Goal: Transaction & Acquisition: Download file/media

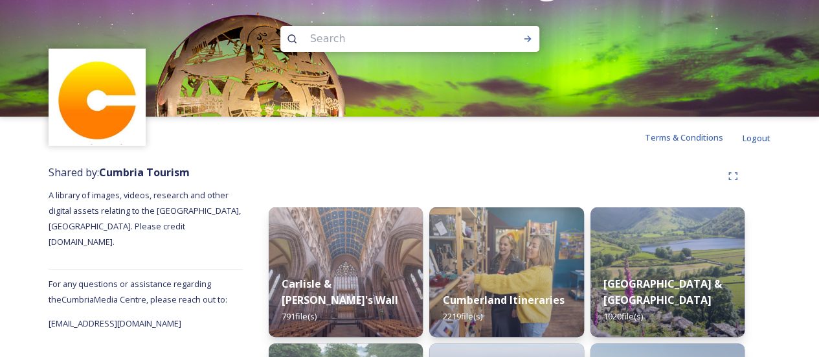
click at [410, 38] on input at bounding box center [392, 39] width 177 height 28
type input "lakeside hotel"
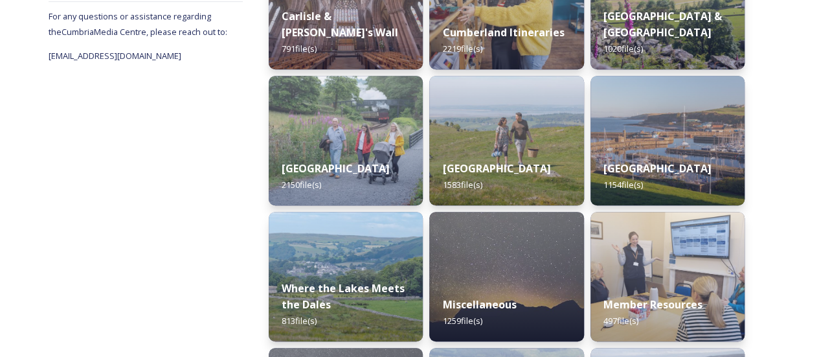
scroll to position [265, 0]
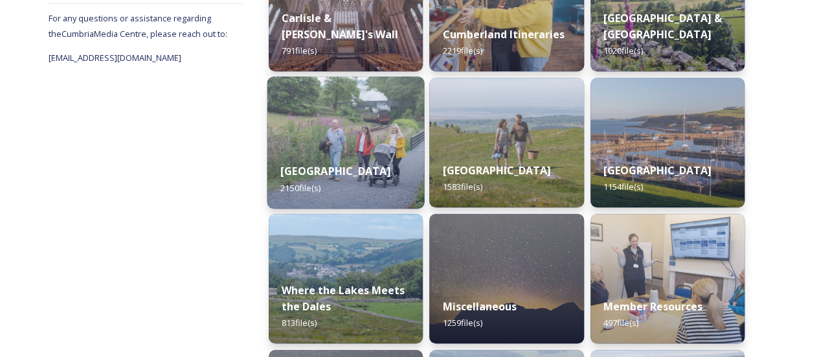
click at [332, 157] on div "[GEOGRAPHIC_DATA] 2150 file(s)" at bounding box center [345, 179] width 157 height 59
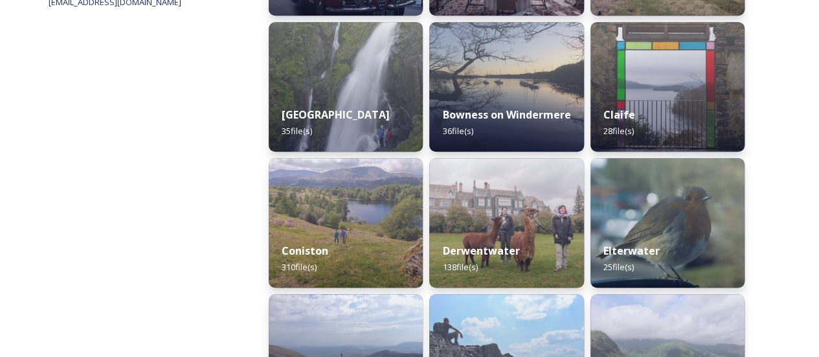
scroll to position [324, 0]
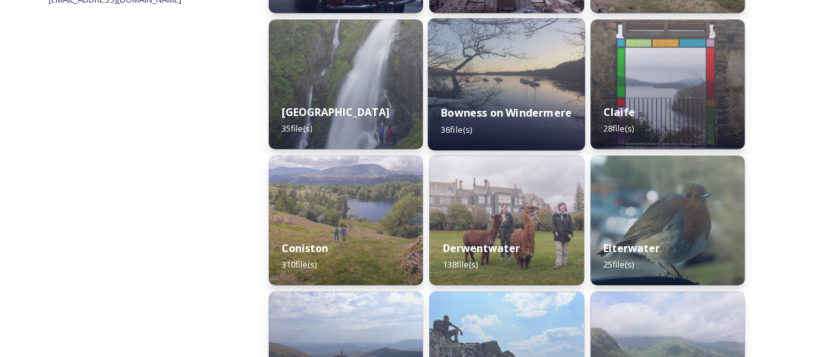
click at [489, 106] on strong "Bowness on Windermere" at bounding box center [506, 113] width 131 height 14
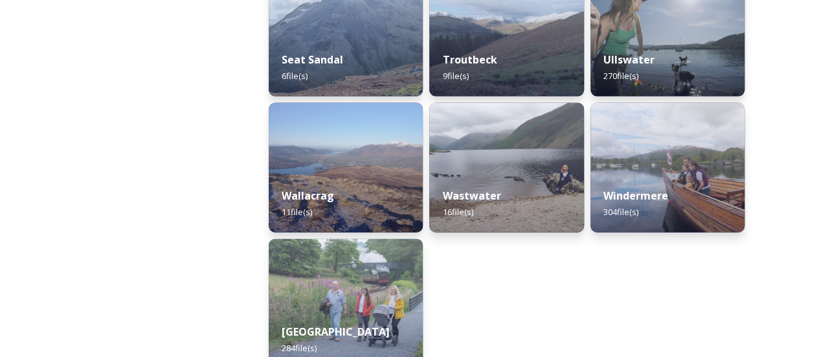
scroll to position [1344, 0]
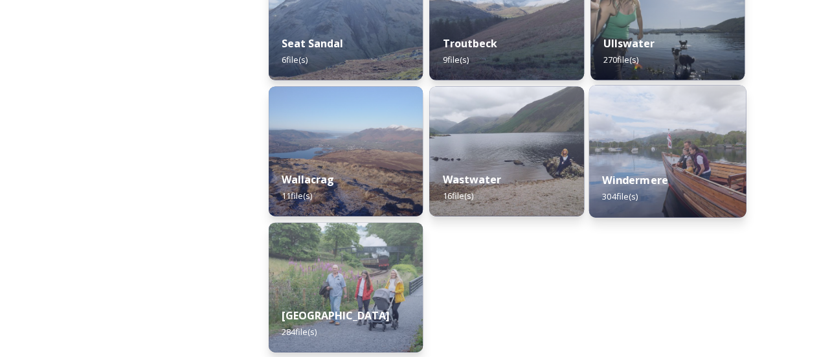
click at [630, 183] on strong "Windermere" at bounding box center [635, 180] width 66 height 14
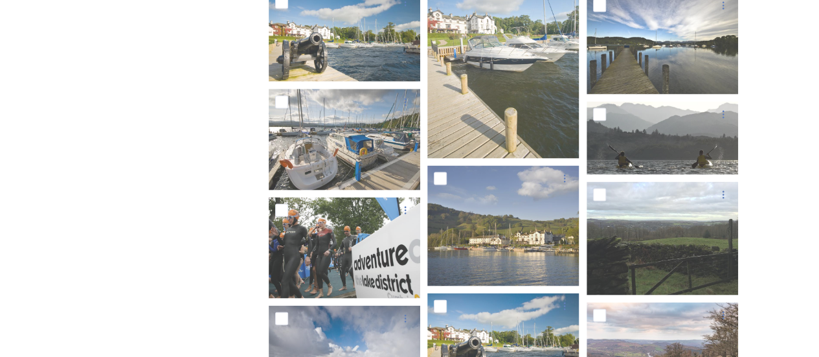
scroll to position [8638, 0]
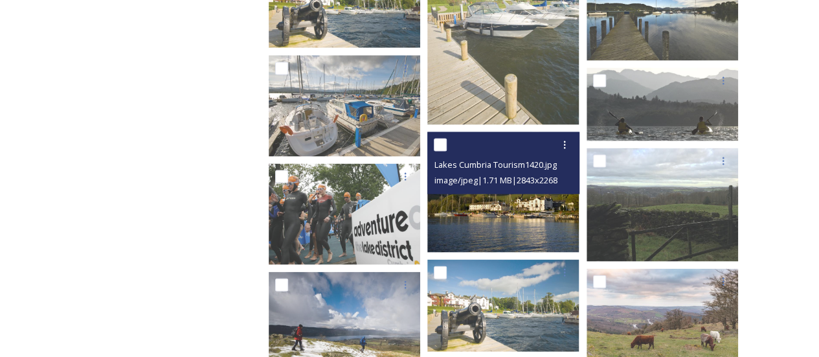
click at [519, 227] on img at bounding box center [503, 192] width 152 height 121
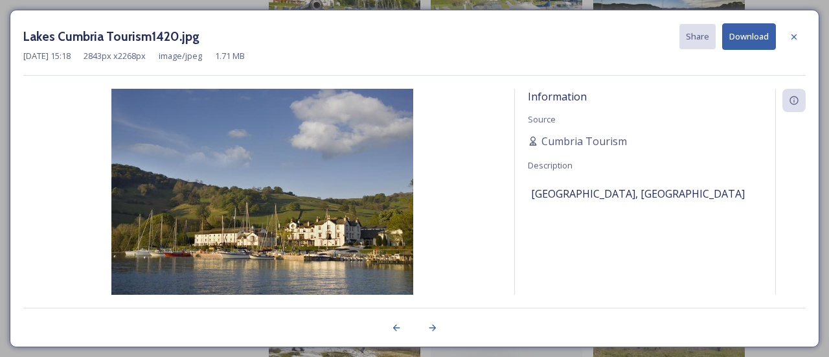
click at [519, 227] on div "Information Source Cumbria Tourism Description [GEOGRAPHIC_DATA], [GEOGRAPHIC_D…" at bounding box center [645, 209] width 260 height 240
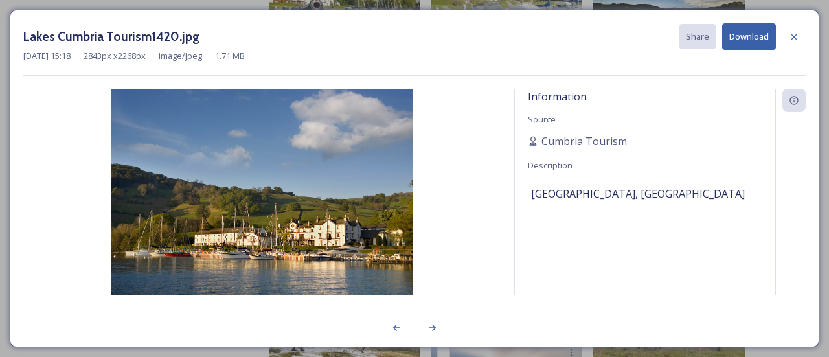
click at [227, 207] on img at bounding box center [262, 209] width 478 height 240
click at [789, 37] on icon at bounding box center [794, 37] width 10 height 10
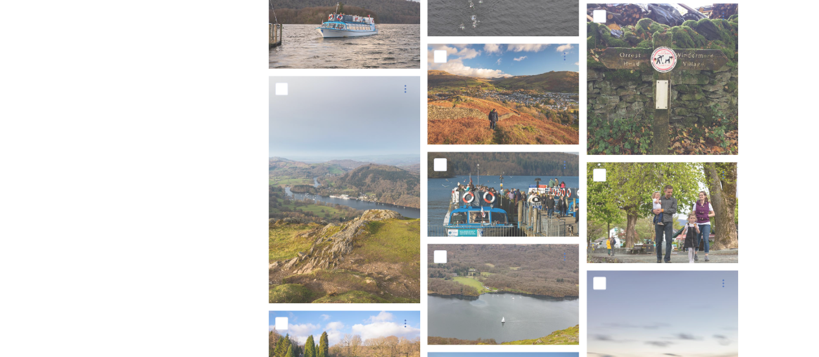
scroll to position [0, 0]
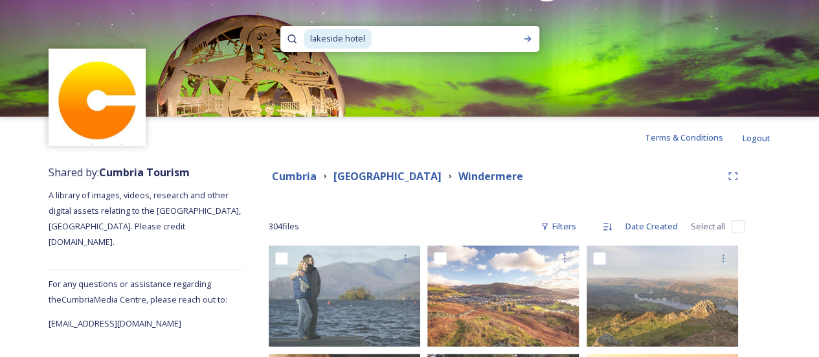
drag, startPoint x: 430, startPoint y: 36, endPoint x: 254, endPoint y: 34, distance: 176.1
click at [254, 34] on div "lakeside hotel" at bounding box center [409, 58] width 819 height 117
drag, startPoint x: 399, startPoint y: 43, endPoint x: 306, endPoint y: 42, distance: 93.2
click at [306, 42] on div "lakeside hotel" at bounding box center [410, 39] width 212 height 26
type input "low wood"
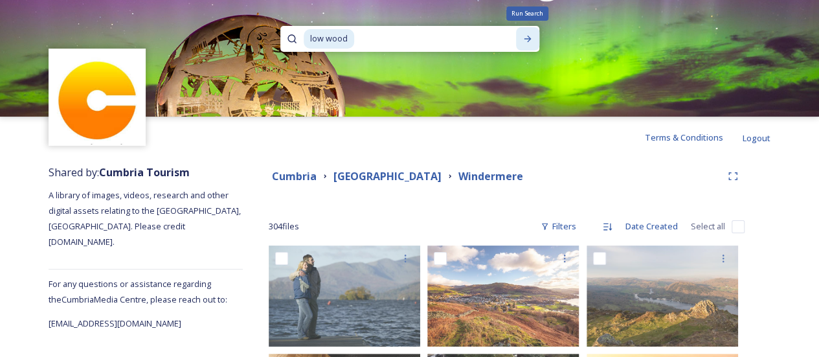
click at [524, 36] on icon at bounding box center [528, 39] width 10 height 10
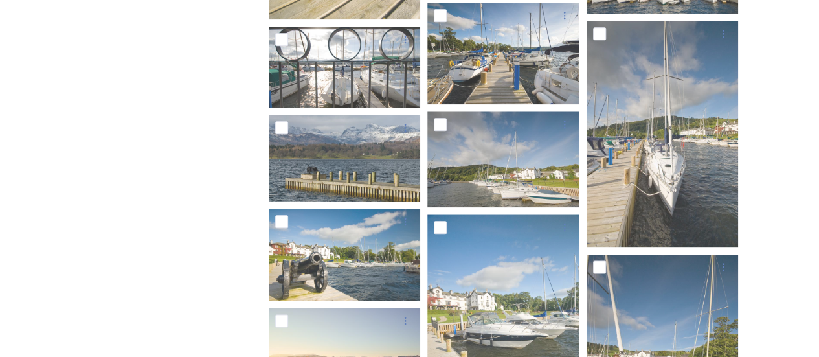
scroll to position [686, 0]
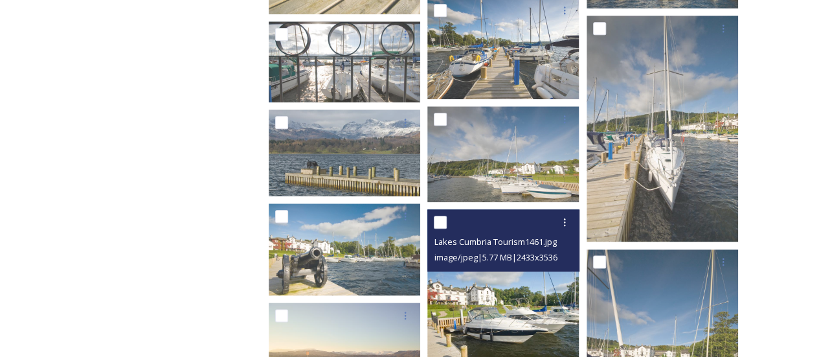
click at [472, 333] on img at bounding box center [503, 319] width 152 height 220
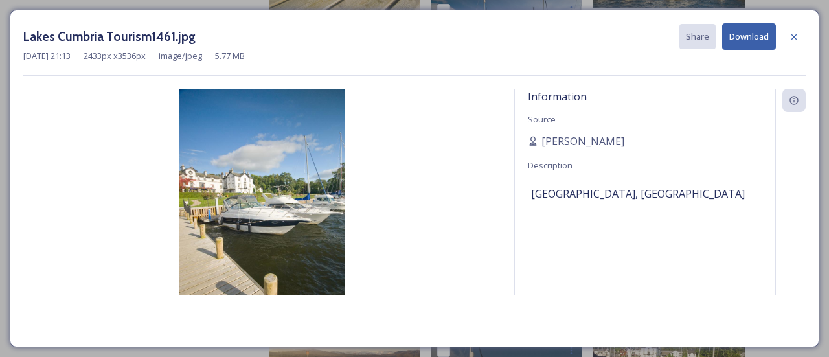
click at [472, 333] on div "Lakes Cumbria Tourism1461.jpg Share Download [DATE] 21:13 2433 px x 3536 px ima…" at bounding box center [414, 178] width 809 height 337
click at [791, 36] on icon at bounding box center [794, 37] width 10 height 10
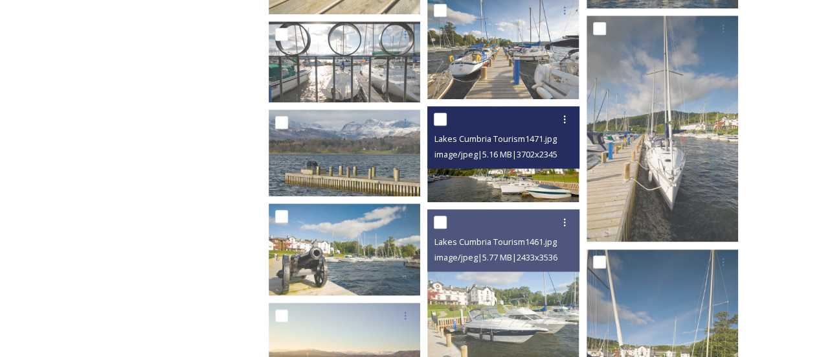
click at [532, 174] on img at bounding box center [503, 154] width 152 height 96
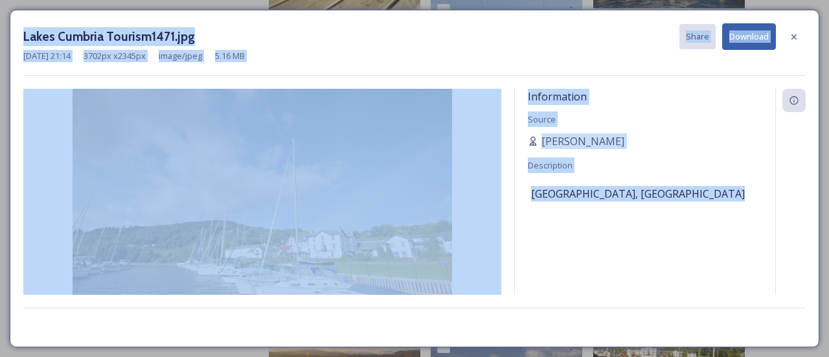
click at [532, 174] on div "Information Source [PERSON_NAME] Description [GEOGRAPHIC_DATA], [GEOGRAPHIC_DAT…" at bounding box center [645, 209] width 260 height 240
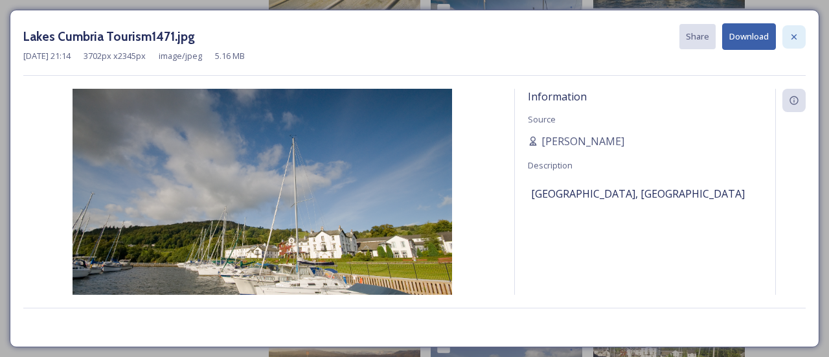
click at [794, 38] on icon at bounding box center [794, 37] width 10 height 10
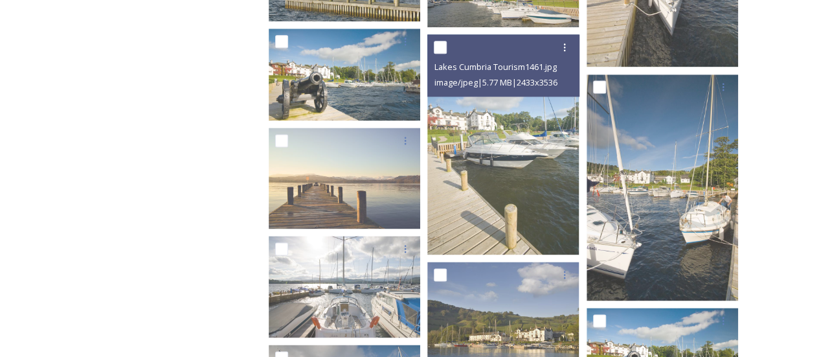
scroll to position [1096, 0]
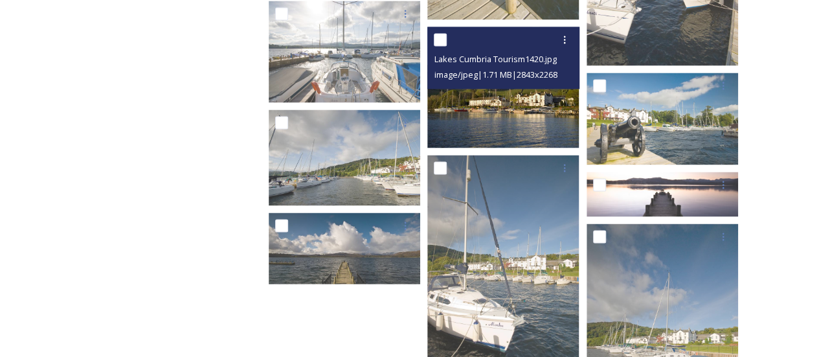
click at [491, 122] on img at bounding box center [503, 87] width 152 height 121
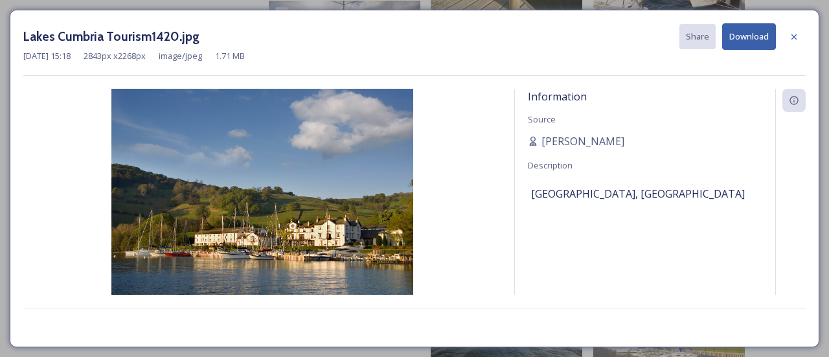
click at [650, 262] on div "Information Source [PERSON_NAME] Description [GEOGRAPHIC_DATA], [GEOGRAPHIC_DAT…" at bounding box center [645, 209] width 260 height 240
click at [795, 37] on icon at bounding box center [793, 36] width 5 height 5
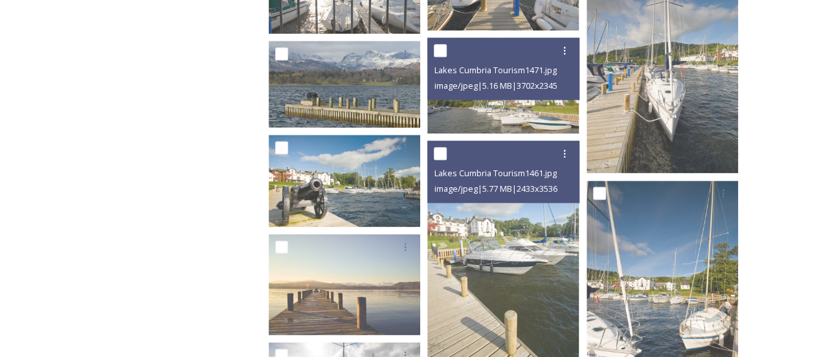
scroll to position [658, 0]
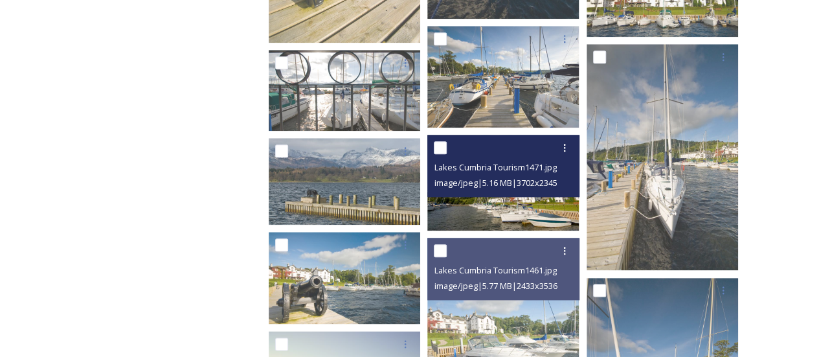
click at [505, 209] on img at bounding box center [503, 183] width 152 height 96
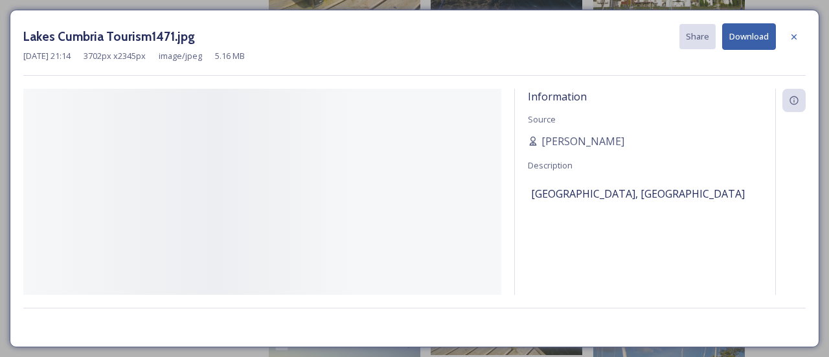
click at [505, 209] on div "Information Source [PERSON_NAME] Description [GEOGRAPHIC_DATA], [GEOGRAPHIC_DAT…" at bounding box center [414, 192] width 782 height 206
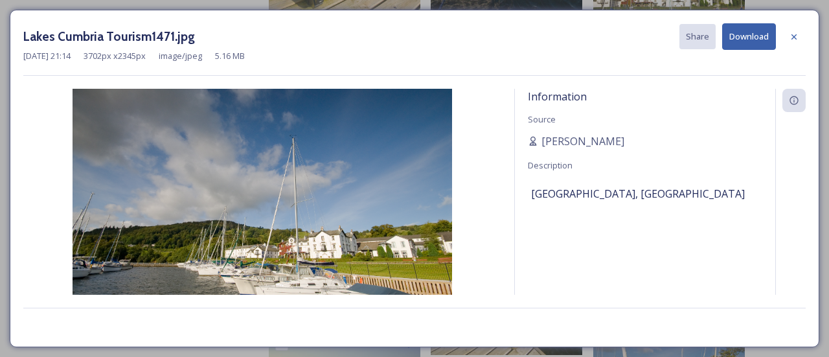
click at [752, 40] on button "Download" at bounding box center [749, 36] width 54 height 27
click at [794, 38] on icon at bounding box center [794, 37] width 10 height 10
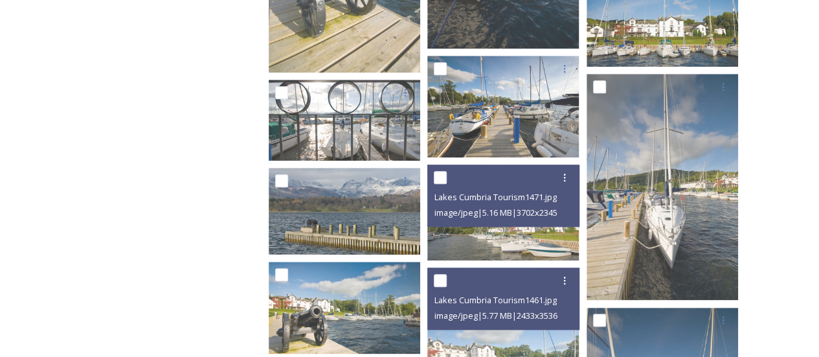
scroll to position [618, 0]
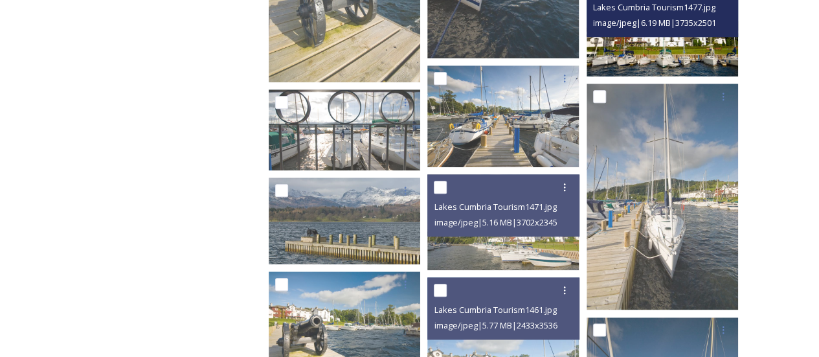
click at [649, 63] on img at bounding box center [663, 26] width 152 height 102
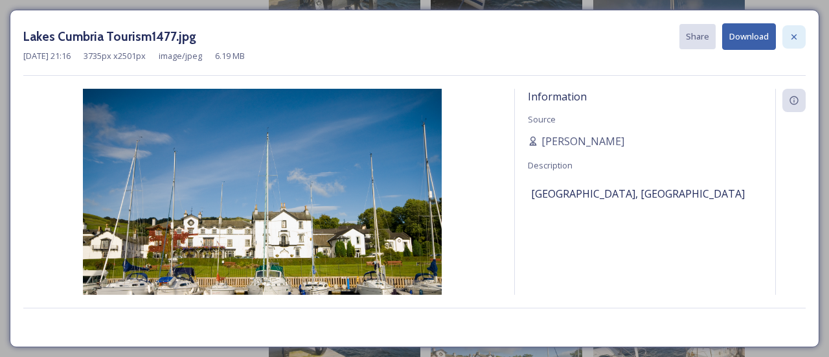
click at [787, 38] on div at bounding box center [793, 36] width 23 height 23
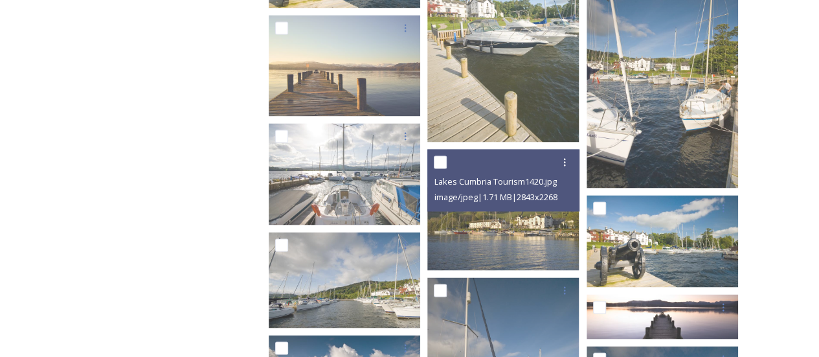
scroll to position [976, 0]
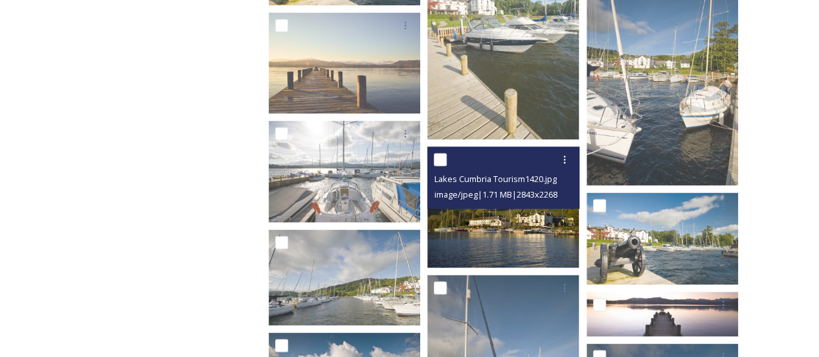
click at [526, 224] on img at bounding box center [503, 206] width 152 height 121
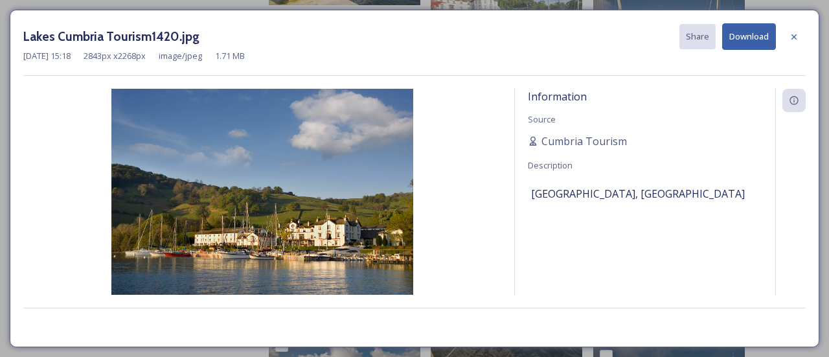
click at [739, 41] on button "Download" at bounding box center [749, 36] width 54 height 27
click at [793, 41] on div at bounding box center [793, 36] width 23 height 23
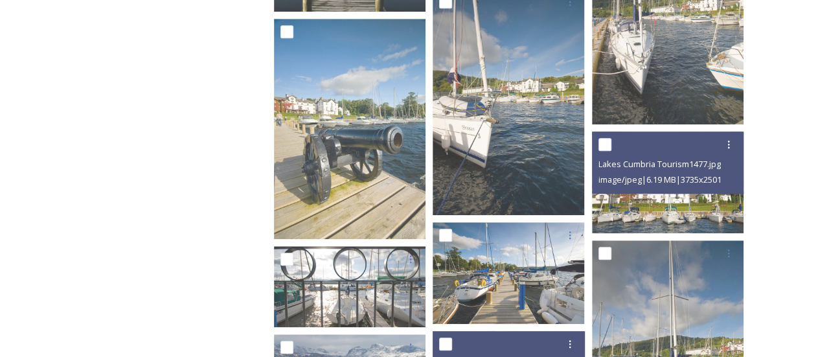
scroll to position [460, 0]
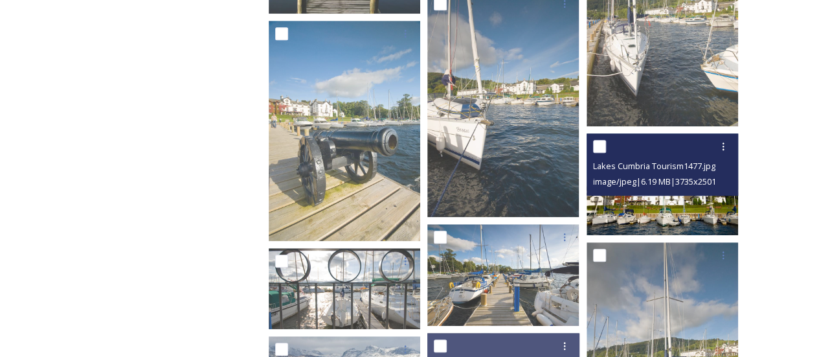
click at [674, 174] on div "image/jpeg | 6.19 MB | 3735 x 2501" at bounding box center [664, 182] width 142 height 16
click at [669, 201] on img at bounding box center [663, 184] width 152 height 102
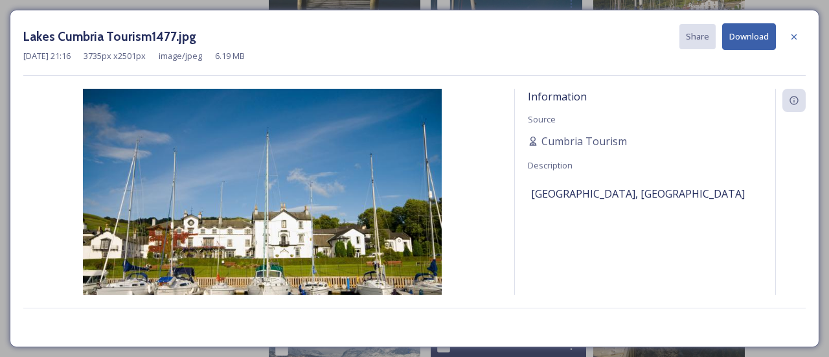
click at [669, 201] on div "[GEOGRAPHIC_DATA], [GEOGRAPHIC_DATA]" at bounding box center [645, 194] width 228 height 22
click at [734, 35] on button "Download" at bounding box center [749, 36] width 54 height 27
click at [750, 41] on button "Download" at bounding box center [749, 36] width 54 height 27
